Goal: Information Seeking & Learning: Learn about a topic

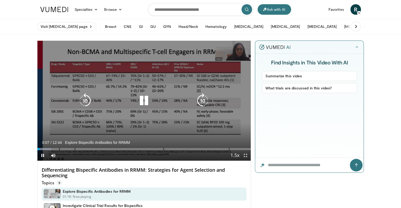
click at [199, 96] on icon "Video Player" at bounding box center [202, 100] width 15 height 15
click at [201, 98] on icon "Video Player" at bounding box center [202, 100] width 15 height 15
click at [200, 98] on icon "Video Player" at bounding box center [202, 100] width 15 height 15
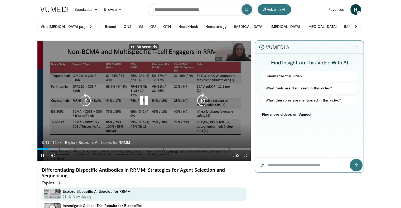
click at [202, 101] on icon "Video Player" at bounding box center [202, 100] width 15 height 15
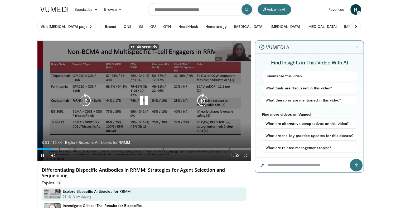
click at [202, 101] on icon "Video Player" at bounding box center [202, 100] width 15 height 15
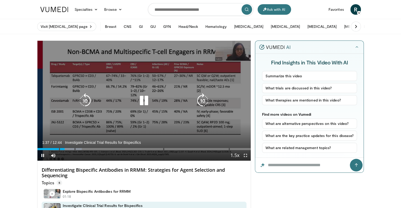
click at [204, 104] on icon "Video Player" at bounding box center [202, 100] width 15 height 15
click at [203, 103] on icon "Video Player" at bounding box center [202, 100] width 15 height 15
click at [203, 102] on icon "Video Player" at bounding box center [202, 100] width 15 height 15
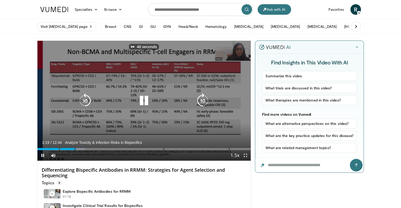
click at [204, 102] on icon "Video Player" at bounding box center [202, 100] width 15 height 15
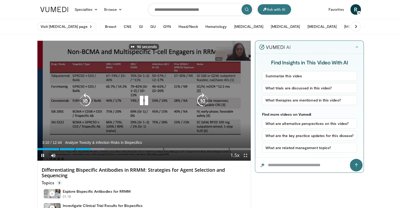
click at [204, 102] on icon "Video Player" at bounding box center [202, 100] width 15 height 15
click at [203, 102] on icon "Video Player" at bounding box center [202, 100] width 15 height 15
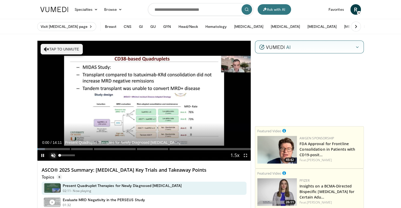
click at [53, 157] on span "Video Player" at bounding box center [53, 155] width 11 height 11
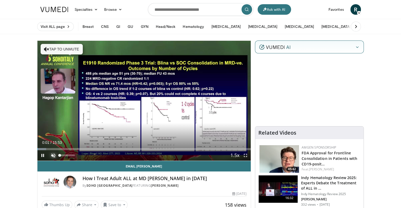
click at [55, 157] on span "Video Player" at bounding box center [53, 155] width 11 height 11
click at [245, 158] on span "Video Player" at bounding box center [245, 155] width 11 height 11
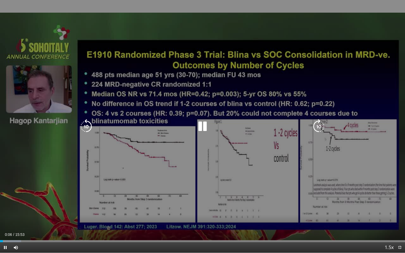
click at [319, 127] on icon "Video Player" at bounding box center [318, 126] width 15 height 15
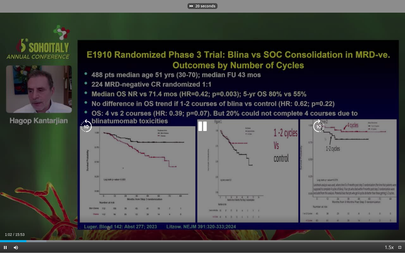
click at [319, 127] on icon "Video Player" at bounding box center [318, 126] width 15 height 15
click at [318, 124] on icon "Video Player" at bounding box center [318, 126] width 15 height 15
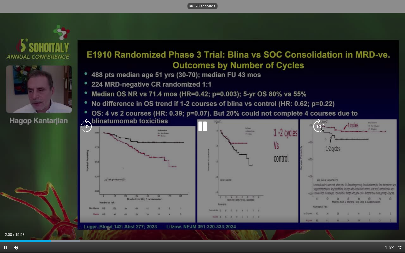
click at [318, 124] on icon "Video Player" at bounding box center [318, 126] width 15 height 15
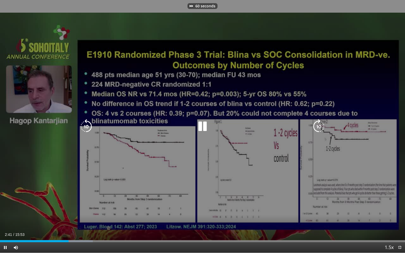
click at [318, 124] on icon "Video Player" at bounding box center [318, 126] width 15 height 15
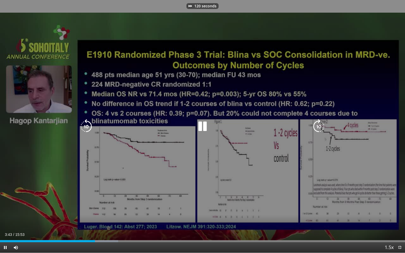
click at [318, 124] on icon "Video Player" at bounding box center [318, 126] width 15 height 15
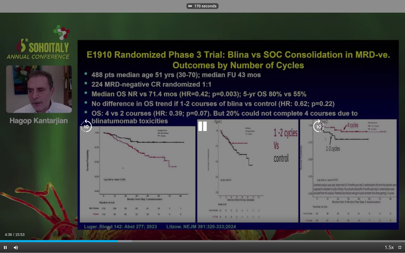
click at [318, 124] on icon "Video Player" at bounding box center [318, 126] width 15 height 15
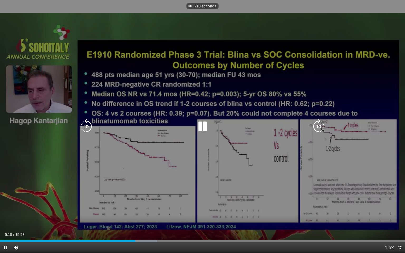
click at [318, 124] on icon "Video Player" at bounding box center [318, 126] width 15 height 15
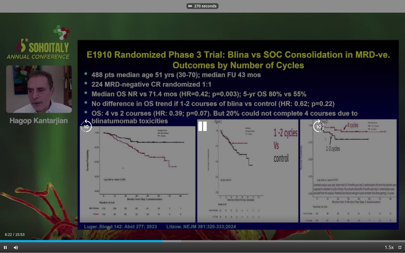
click at [318, 124] on icon "Video Player" at bounding box center [318, 126] width 15 height 15
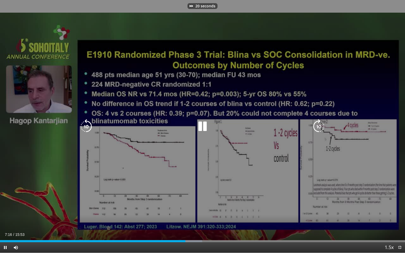
click at [318, 124] on icon "Video Player" at bounding box center [318, 126] width 15 height 15
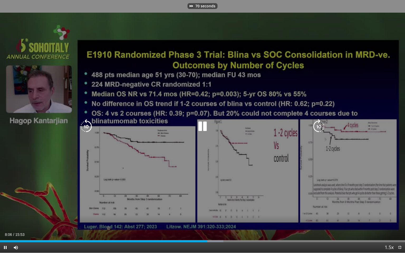
click at [318, 124] on icon "Video Player" at bounding box center [318, 126] width 15 height 15
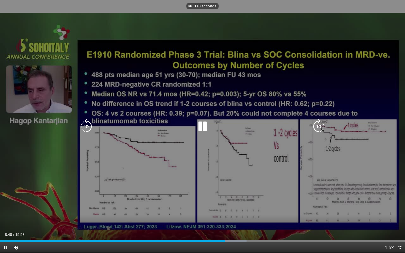
click at [318, 124] on icon "Video Player" at bounding box center [318, 126] width 15 height 15
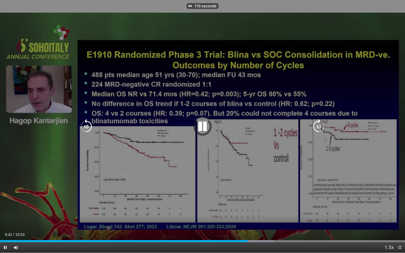
click at [318, 124] on icon "Video Player" at bounding box center [318, 126] width 15 height 15
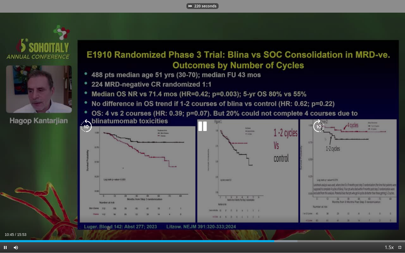
click at [318, 124] on icon "Video Player" at bounding box center [318, 126] width 15 height 15
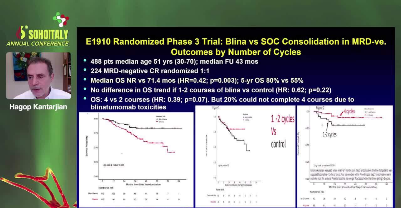
scroll to position [53, 0]
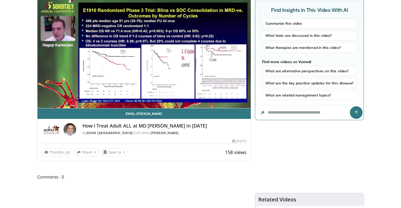
click at [56, 157] on div "**********" at bounding box center [144, 74] width 214 height 173
click at [63, 155] on link "Thumbs Up" at bounding box center [57, 152] width 31 height 8
click at [106, 154] on span at bounding box center [108, 152] width 4 height 4
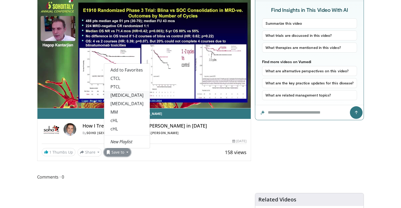
click at [120, 95] on link "[MEDICAL_DATA]" at bounding box center [127, 95] width 46 height 8
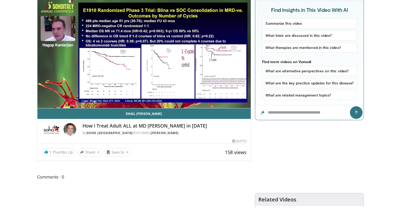
scroll to position [70, 0]
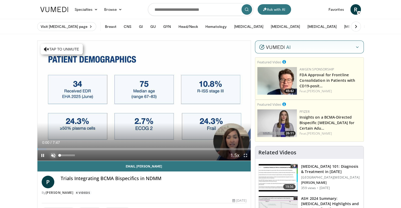
click at [53, 154] on span "Video Player" at bounding box center [53, 155] width 11 height 11
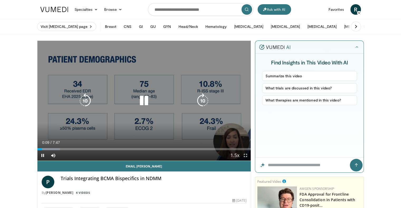
click at [200, 99] on icon "Video Player" at bounding box center [202, 100] width 15 height 15
click at [202, 101] on icon "Video Player" at bounding box center [202, 100] width 15 height 15
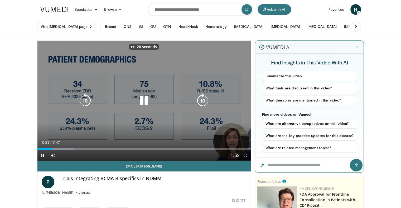
click at [202, 101] on icon "Video Player" at bounding box center [202, 100] width 15 height 15
click at [201, 101] on icon "Video Player" at bounding box center [202, 100] width 15 height 15
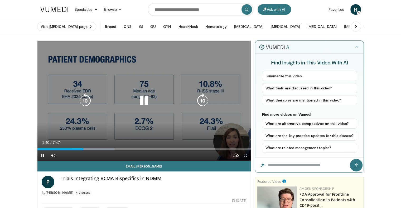
click at [205, 98] on icon "Video Player" at bounding box center [202, 100] width 15 height 15
click at [201, 100] on icon "Video Player" at bounding box center [202, 100] width 15 height 15
click at [203, 104] on icon "Video Player" at bounding box center [202, 100] width 15 height 15
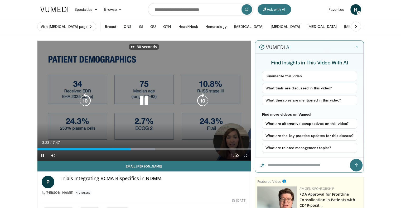
click at [203, 104] on icon "Video Player" at bounding box center [202, 100] width 15 height 15
click at [203, 101] on icon "Video Player" at bounding box center [202, 100] width 15 height 15
click at [201, 104] on icon "Video Player" at bounding box center [202, 100] width 15 height 15
click at [203, 102] on icon "Video Player" at bounding box center [202, 100] width 15 height 15
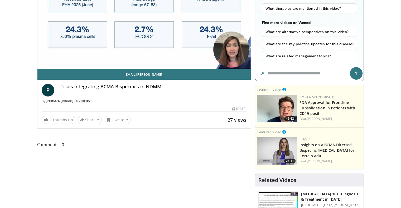
scroll to position [105, 0]
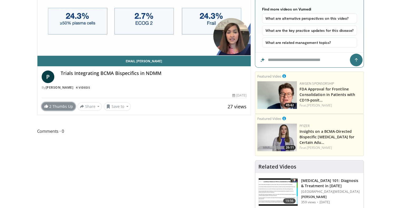
click at [50, 107] on span "2" at bounding box center [50, 106] width 2 height 5
click at [115, 109] on button "Save to" at bounding box center [117, 106] width 27 height 8
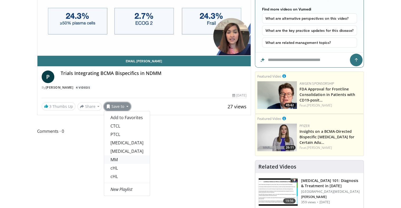
click at [115, 159] on link "MM" at bounding box center [127, 160] width 46 height 8
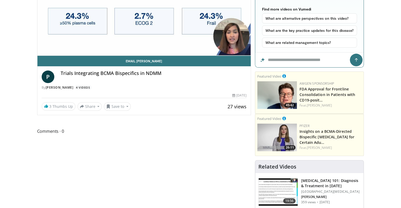
scroll to position [0, 0]
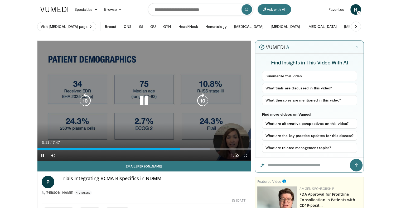
click at [204, 103] on icon "Video Player" at bounding box center [202, 100] width 15 height 15
click at [200, 101] on icon "Video Player" at bounding box center [202, 100] width 15 height 15
click at [204, 102] on icon "Video Player" at bounding box center [202, 100] width 15 height 15
click at [205, 102] on icon "Video Player" at bounding box center [202, 100] width 15 height 15
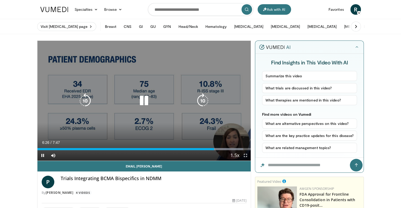
click at [205, 102] on icon "Video Player" at bounding box center [202, 100] width 15 height 15
click at [204, 102] on icon "Video Player" at bounding box center [202, 100] width 15 height 15
click at [205, 102] on icon "Video Player" at bounding box center [202, 100] width 15 height 15
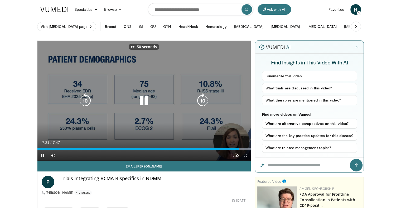
click at [205, 102] on icon "Video Player" at bounding box center [202, 100] width 15 height 15
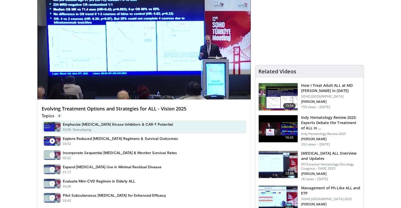
scroll to position [53, 0]
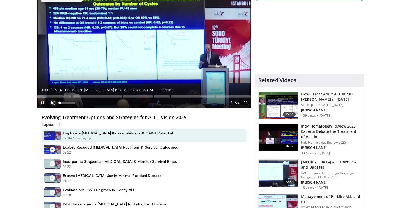
click at [53, 100] on span "Video Player" at bounding box center [53, 103] width 11 height 11
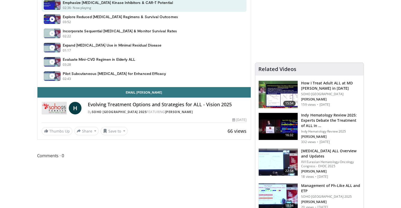
scroll to position [184, 0]
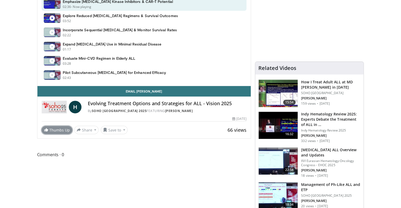
click at [56, 128] on link "Thumbs Up" at bounding box center [57, 130] width 31 height 8
click at [113, 129] on button "Save to" at bounding box center [117, 130] width 27 height 8
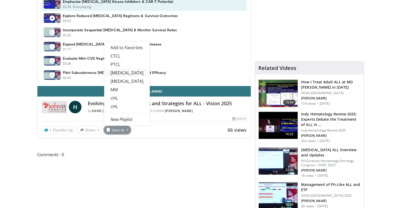
click at [122, 75] on link "[MEDICAL_DATA]" at bounding box center [127, 73] width 46 height 8
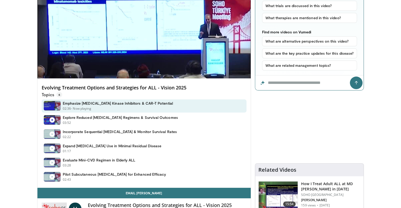
scroll to position [43, 0]
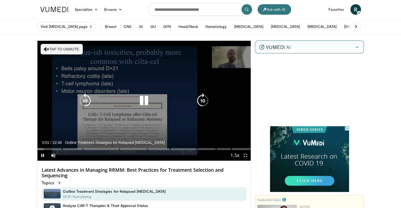
click at [56, 48] on button "Tap to unmute" at bounding box center [62, 49] width 42 height 11
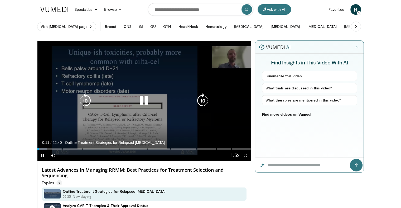
click at [202, 101] on icon "Video Player" at bounding box center [202, 100] width 15 height 15
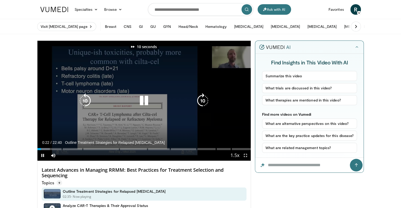
click at [202, 101] on icon "Video Player" at bounding box center [202, 100] width 15 height 15
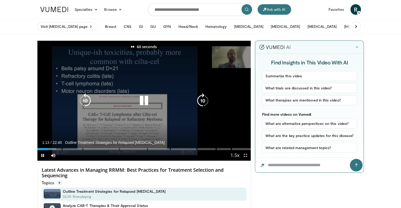
click at [202, 101] on icon "Video Player" at bounding box center [202, 100] width 15 height 15
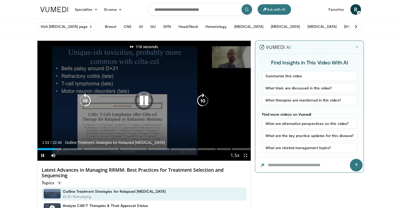
click at [202, 101] on icon "Video Player" at bounding box center [202, 100] width 15 height 15
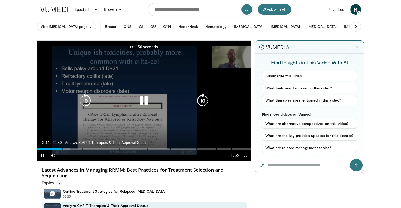
click at [202, 101] on icon "Video Player" at bounding box center [202, 100] width 15 height 15
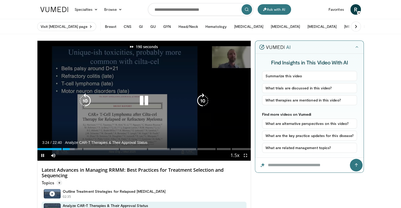
click at [202, 101] on icon "Video Player" at bounding box center [202, 100] width 15 height 15
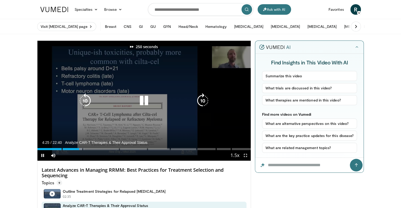
click at [202, 101] on icon "Video Player" at bounding box center [202, 100] width 15 height 15
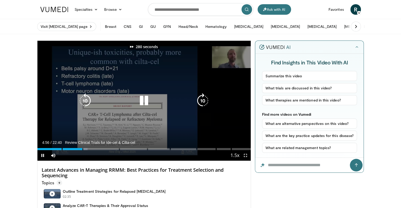
click at [202, 101] on icon "Video Player" at bounding box center [202, 100] width 15 height 15
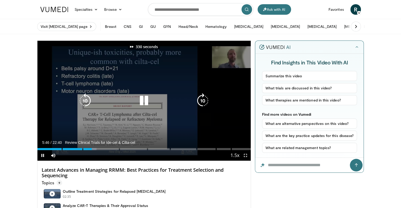
click at [202, 101] on icon "Video Player" at bounding box center [202, 100] width 15 height 15
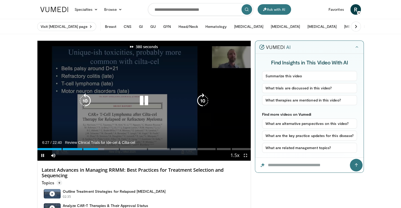
click at [202, 101] on icon "Video Player" at bounding box center [202, 100] width 15 height 15
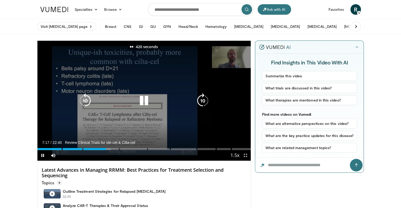
click at [202, 101] on icon "Video Player" at bounding box center [202, 100] width 15 height 15
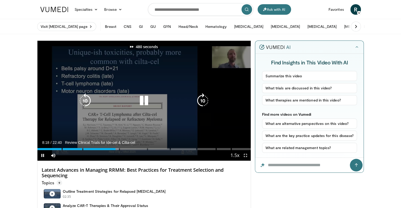
click at [202, 101] on icon "Video Player" at bounding box center [202, 100] width 15 height 15
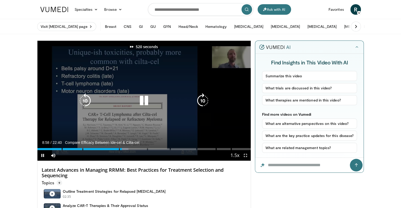
click at [202, 101] on icon "Video Player" at bounding box center [202, 100] width 15 height 15
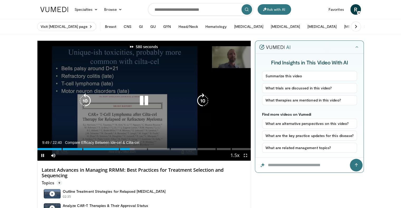
click at [202, 101] on icon "Video Player" at bounding box center [202, 100] width 15 height 15
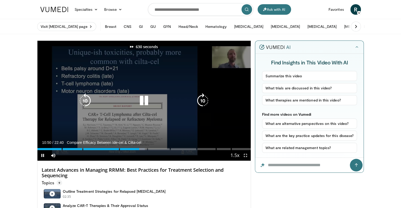
click at [202, 101] on icon "Video Player" at bounding box center [202, 100] width 15 height 15
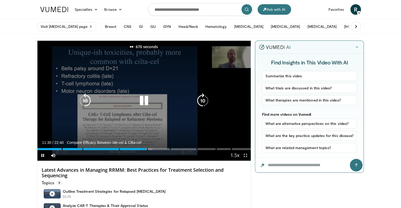
click at [202, 101] on icon "Video Player" at bounding box center [202, 100] width 15 height 15
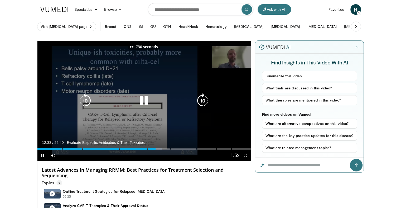
click at [202, 101] on icon "Video Player" at bounding box center [202, 100] width 15 height 15
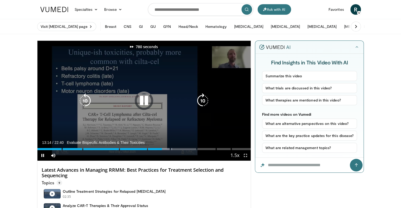
click at [202, 101] on icon "Video Player" at bounding box center [202, 100] width 15 height 15
click at [206, 97] on icon "Video Player" at bounding box center [202, 100] width 15 height 15
click at [203, 99] on icon "Video Player" at bounding box center [202, 100] width 15 height 15
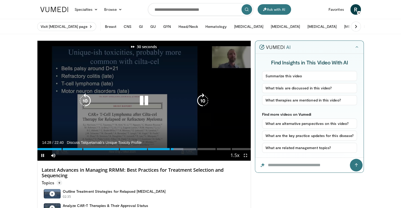
click at [203, 99] on icon "Video Player" at bounding box center [202, 100] width 15 height 15
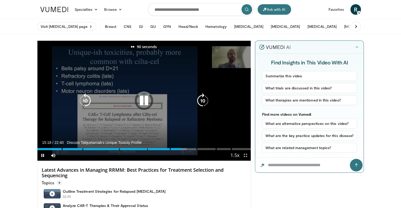
click at [203, 99] on icon "Video Player" at bounding box center [202, 100] width 15 height 15
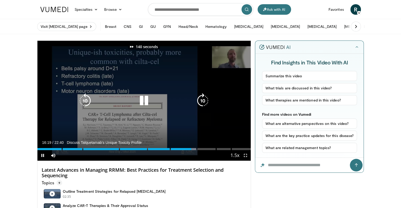
click at [203, 99] on icon "Video Player" at bounding box center [202, 100] width 15 height 15
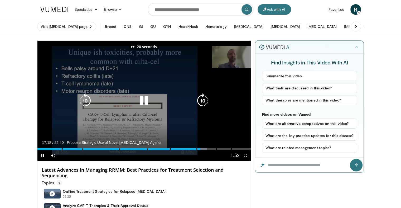
click at [203, 99] on icon "Video Player" at bounding box center [202, 100] width 15 height 15
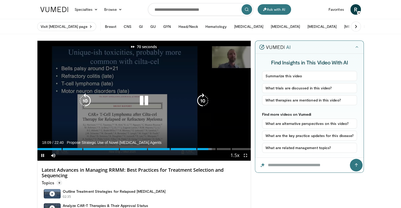
click at [203, 99] on icon "Video Player" at bounding box center [202, 100] width 15 height 15
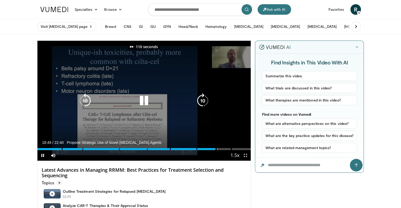
click at [203, 99] on icon "Video Player" at bounding box center [202, 100] width 15 height 15
